Goal: Entertainment & Leisure: Consume media (video, audio)

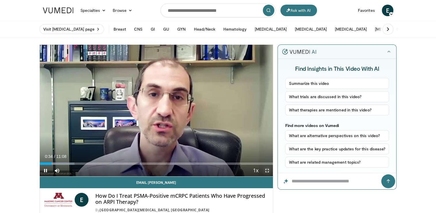
click at [268, 170] on span "Video Player" at bounding box center [267, 171] width 12 height 12
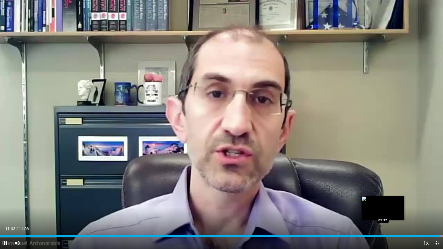
click at [382, 212] on div "Loaded : 100.00% 11:03 09:37" at bounding box center [221, 236] width 443 height 2
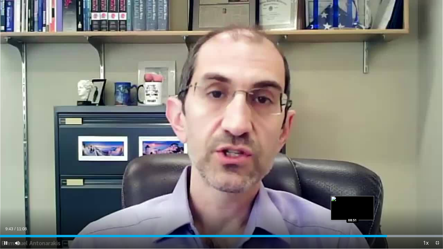
click at [352, 212] on div "09:43" at bounding box center [193, 236] width 387 height 2
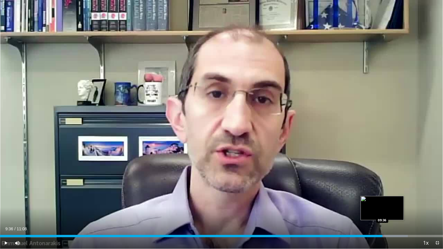
click at [382, 212] on div "Progress Bar" at bounding box center [379, 236] width 56 height 2
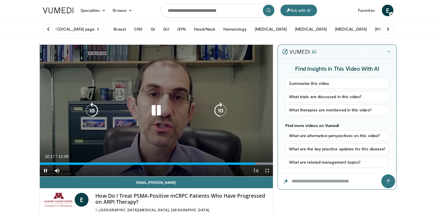
click at [157, 113] on icon "Video Player" at bounding box center [156, 110] width 16 height 16
